Goal: Feedback & Contribution: Submit feedback/report problem

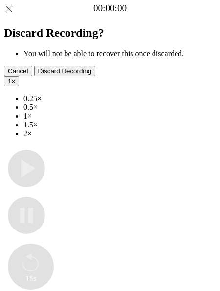
type input "**********"
